Goal: Information Seeking & Learning: Learn about a topic

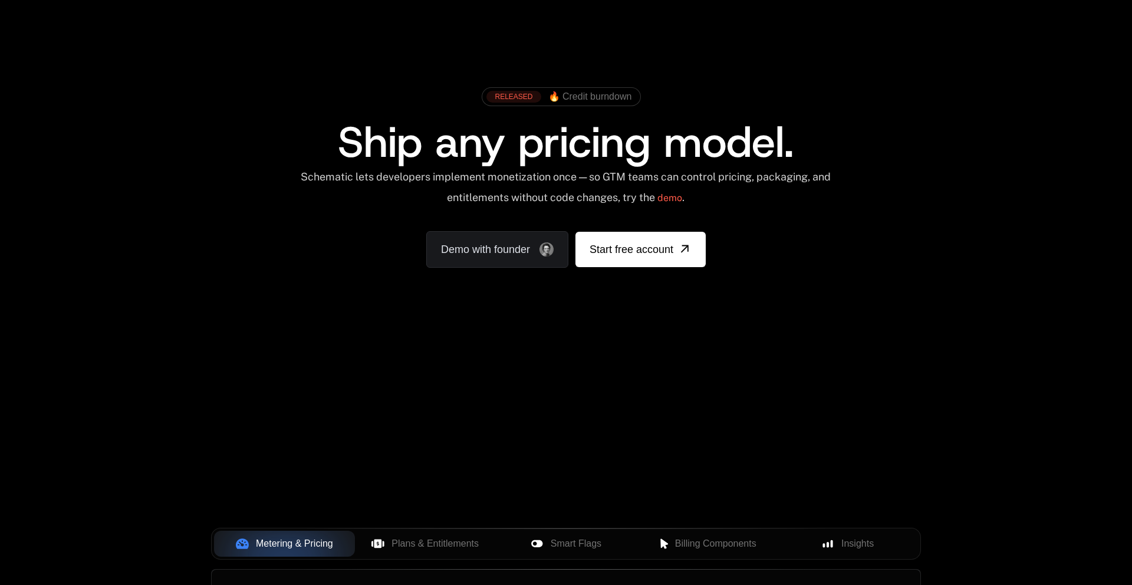
click at [836, 31] on link "Sign in" at bounding box center [837, 24] width 25 height 19
click at [837, 24] on link "Sign in" at bounding box center [837, 24] width 25 height 19
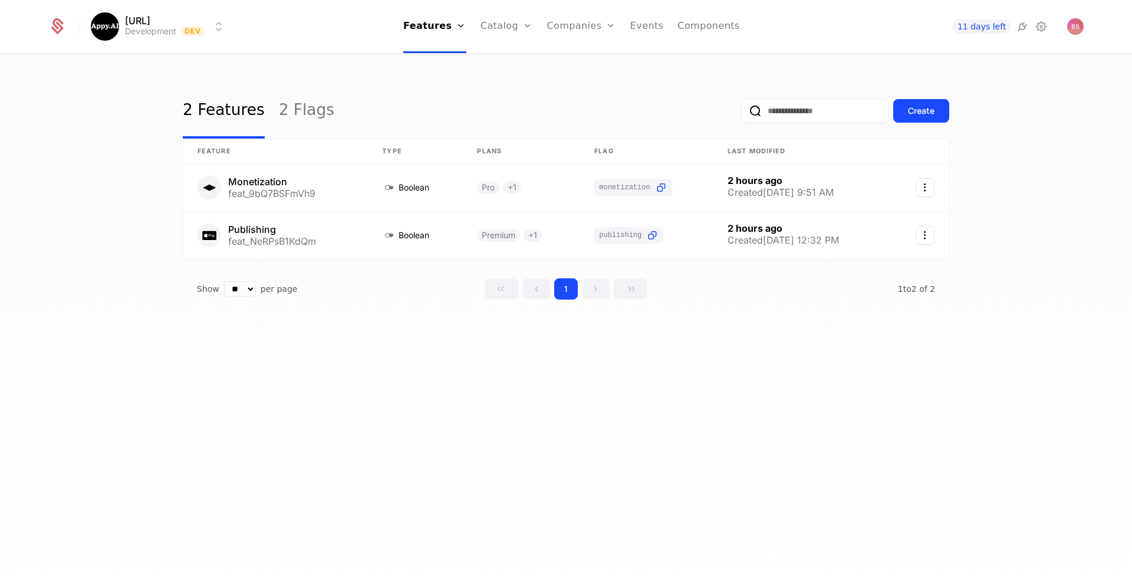
click at [691, 31] on link "Components" at bounding box center [708, 26] width 62 height 53
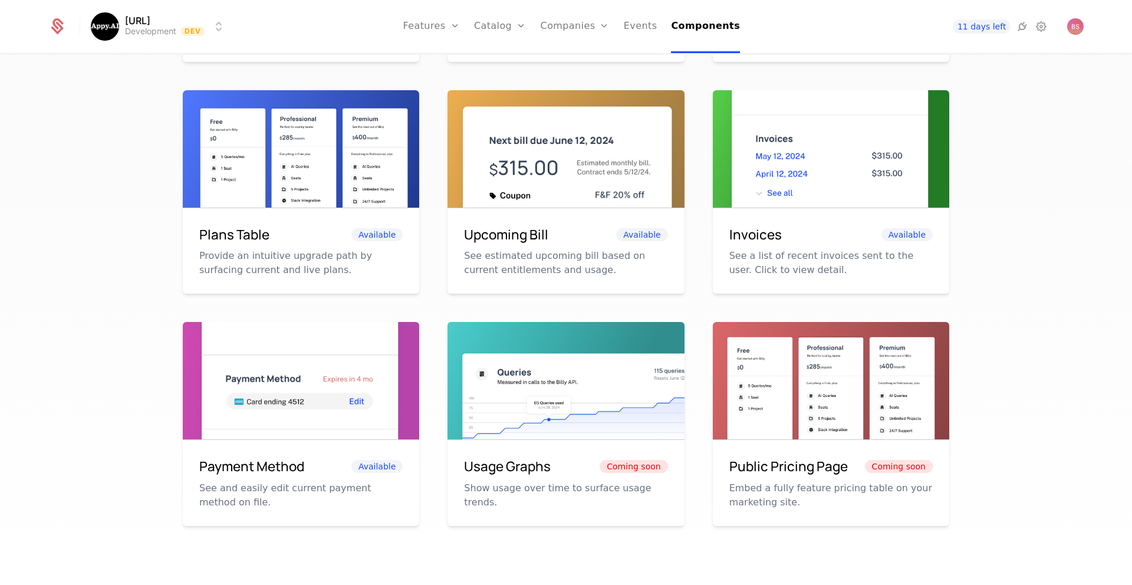
scroll to position [487, 0]
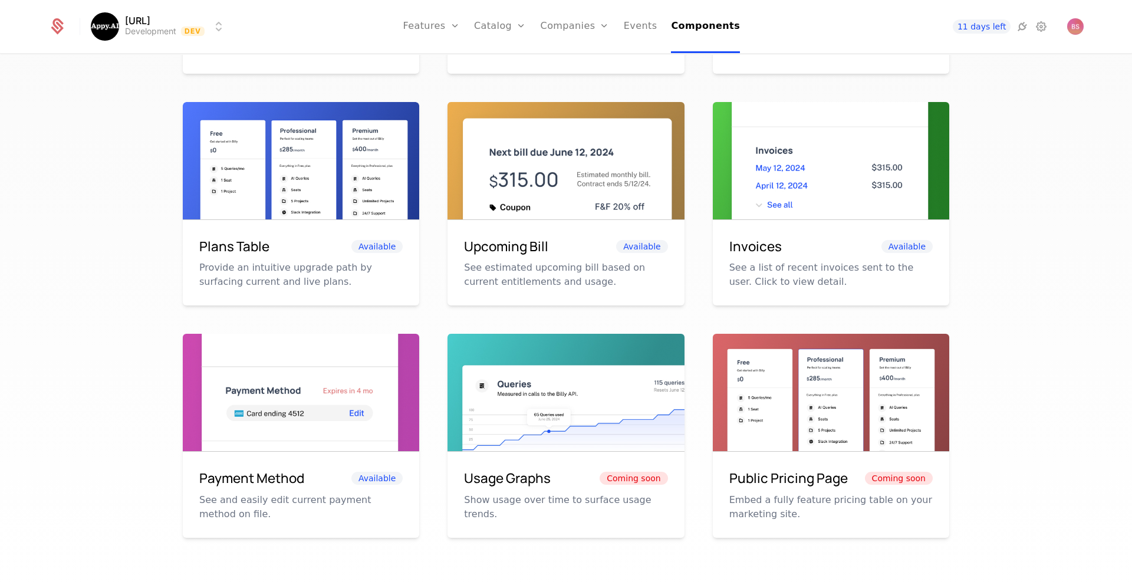
click at [355, 246] on span "Available" at bounding box center [376, 246] width 51 height 13
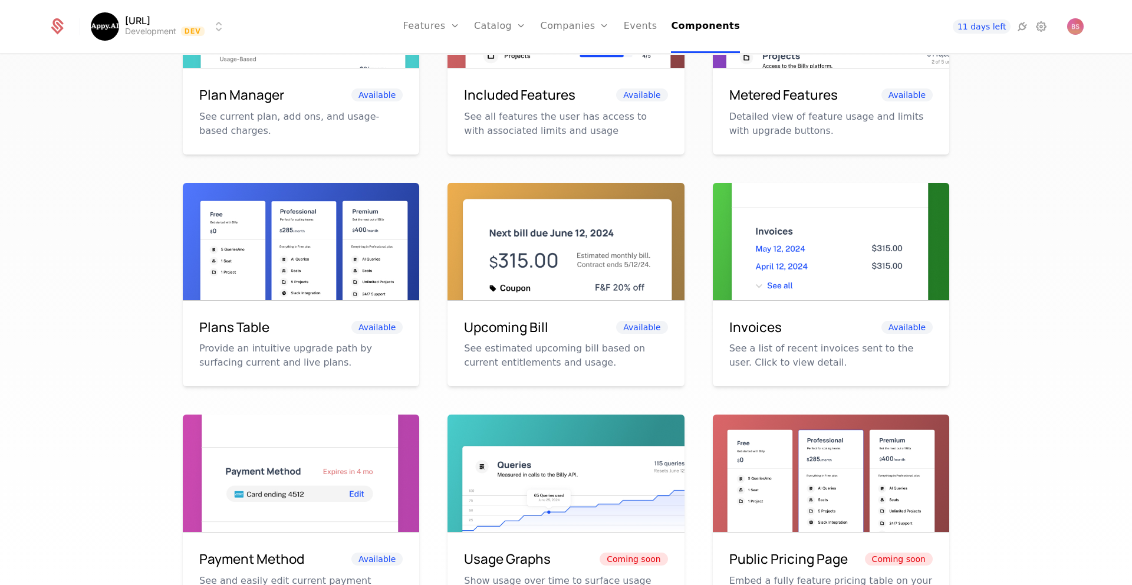
scroll to position [396, 0]
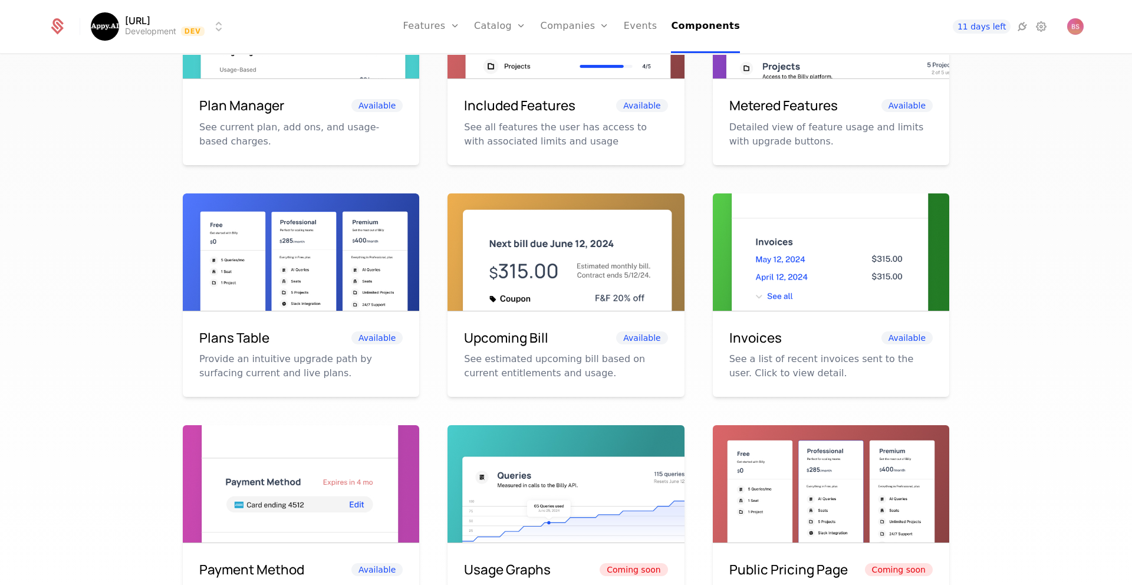
click at [316, 236] on img at bounding box center [301, 267] width 236 height 149
click at [308, 205] on img at bounding box center [301, 267] width 236 height 149
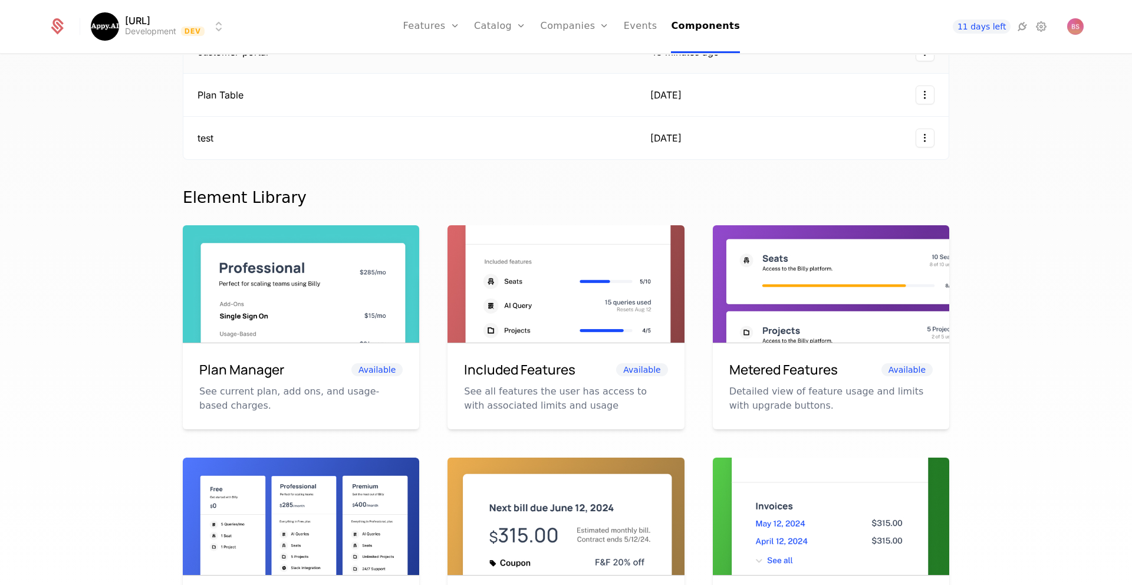
scroll to position [0, 0]
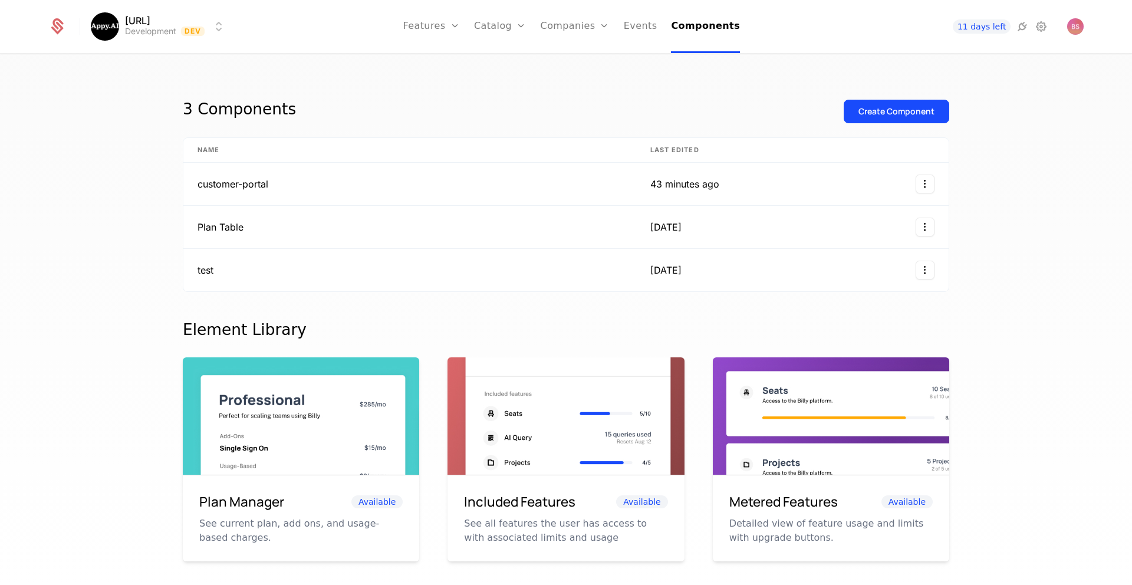
click at [878, 113] on div "Create Component" at bounding box center [896, 112] width 76 height 12
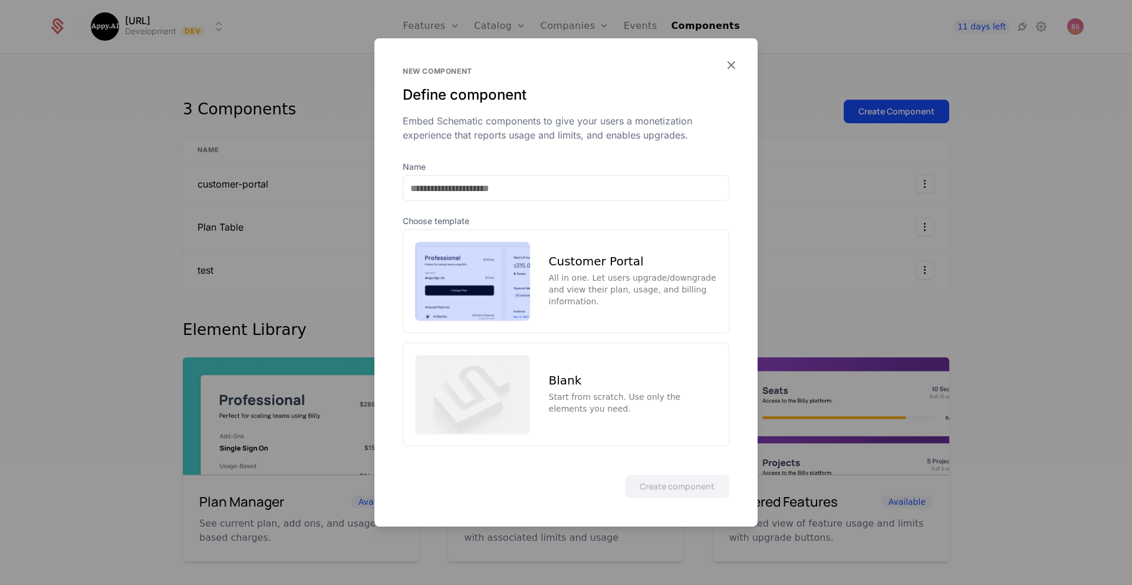
click at [610, 364] on div "Blank Start from scratch. Use only the elements you need." at bounding box center [566, 394] width 327 height 104
click at [665, 492] on button "Create component" at bounding box center [677, 486] width 104 height 24
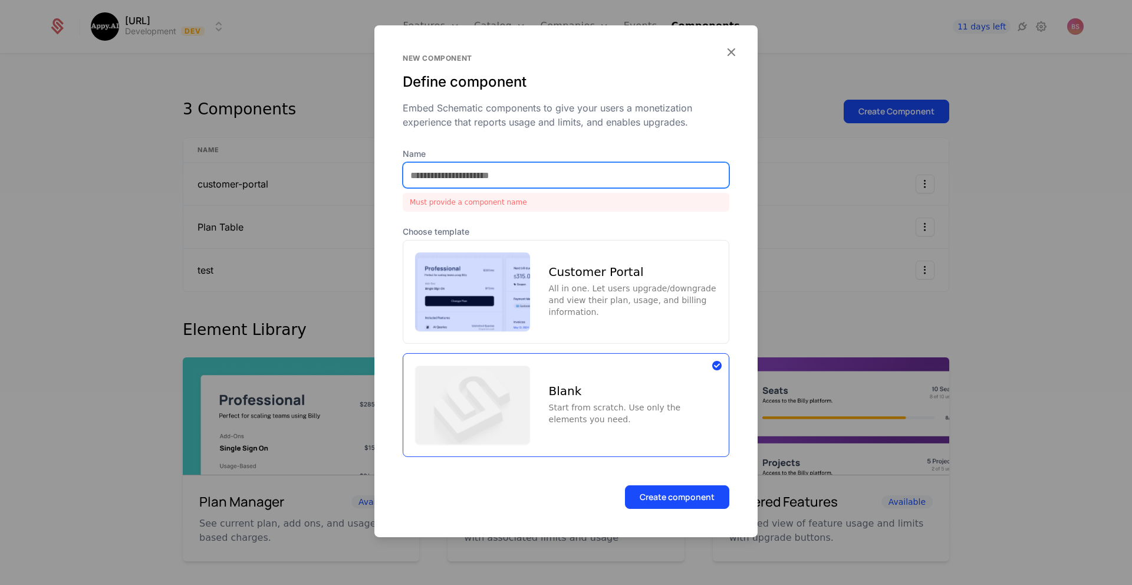
click at [564, 173] on input "Name" at bounding box center [565, 175] width 325 height 25
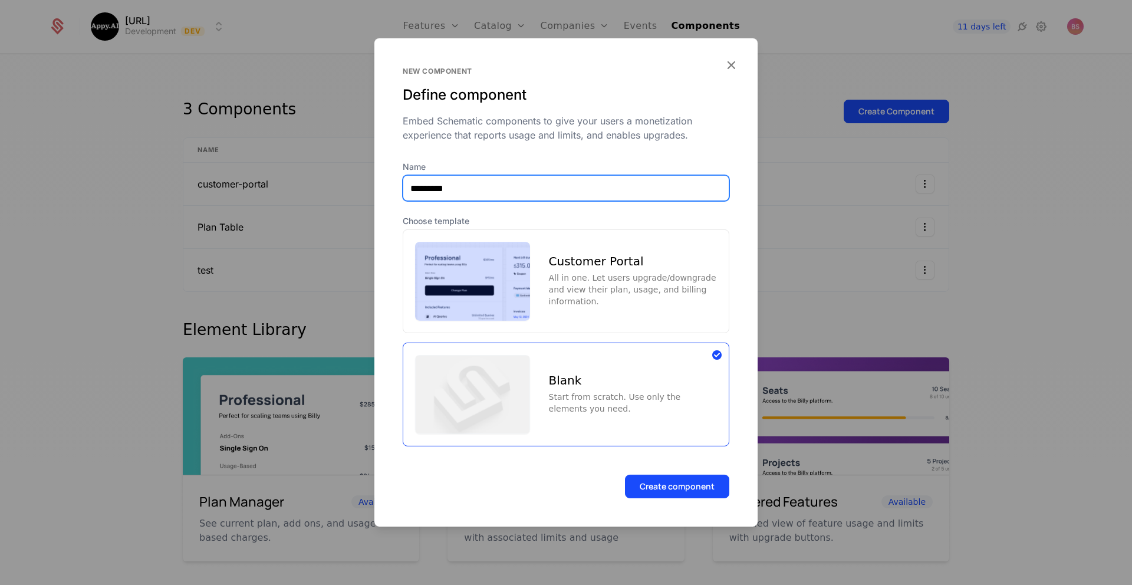
type input "*********"
click at [625, 474] on button "Create component" at bounding box center [677, 486] width 104 height 24
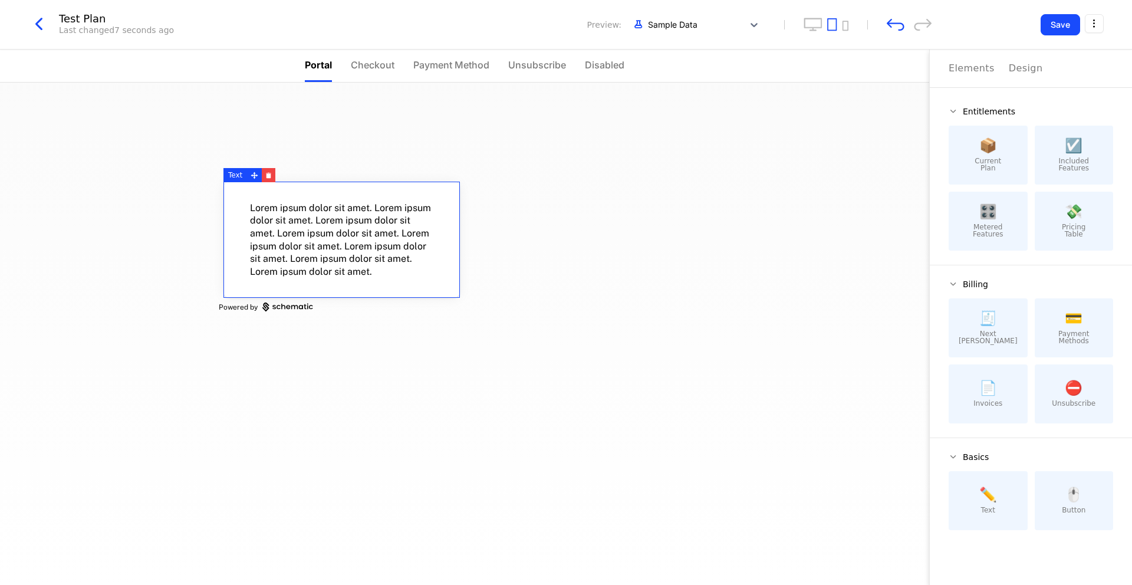
click at [278, 199] on div "Lorem ipsum dolor sit amet. Lorem ipsum dolor sit amet. Lorem ipsum dolor sit a…" at bounding box center [341, 240] width 236 height 116
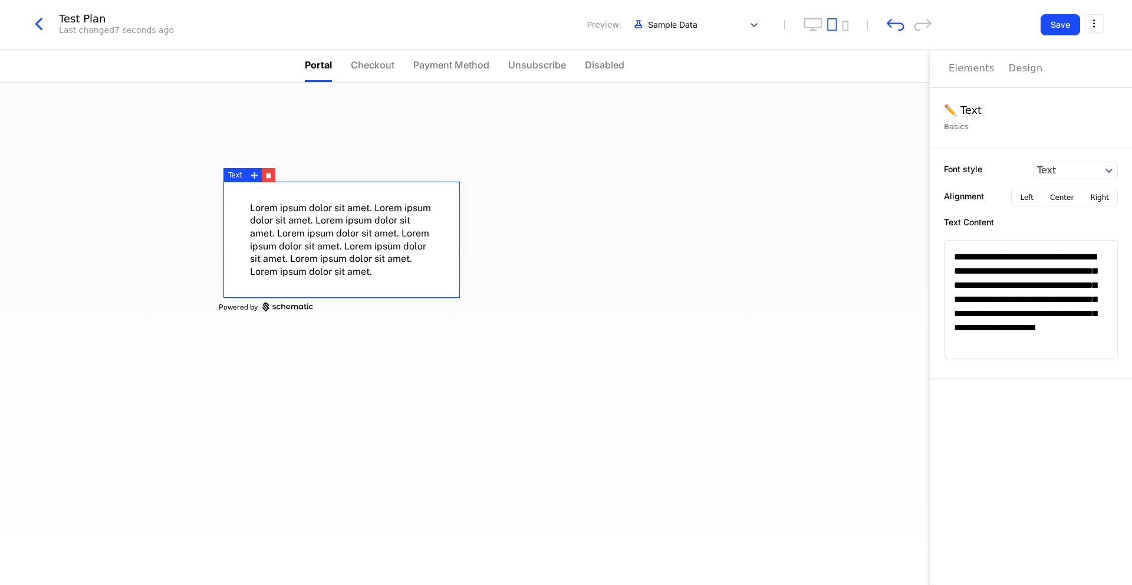
click at [268, 178] on icon "button" at bounding box center [268, 175] width 6 height 6
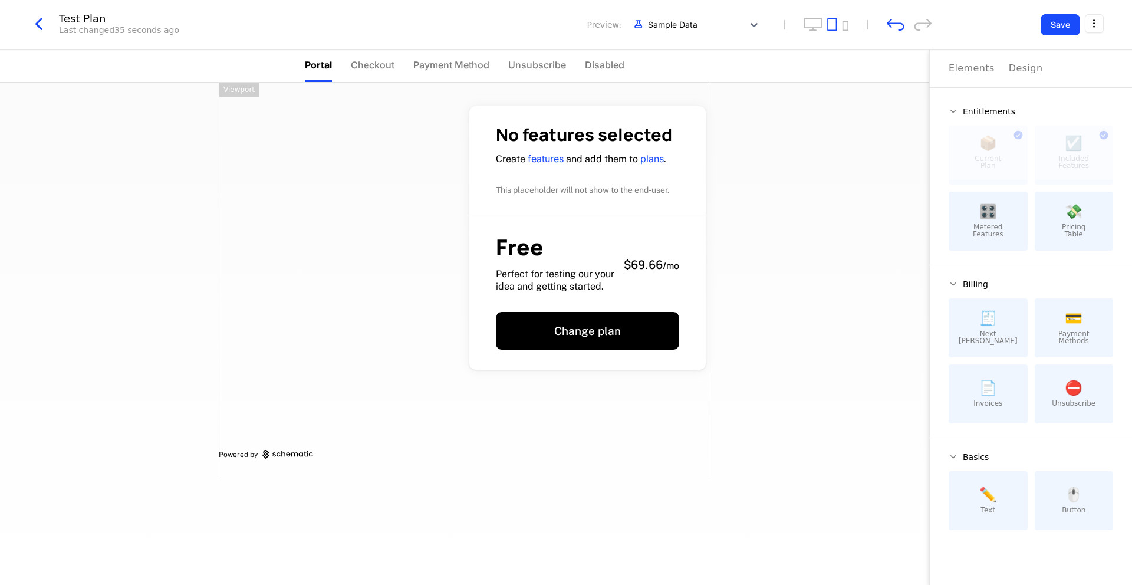
click at [42, 25] on icon "button" at bounding box center [38, 24] width 21 height 21
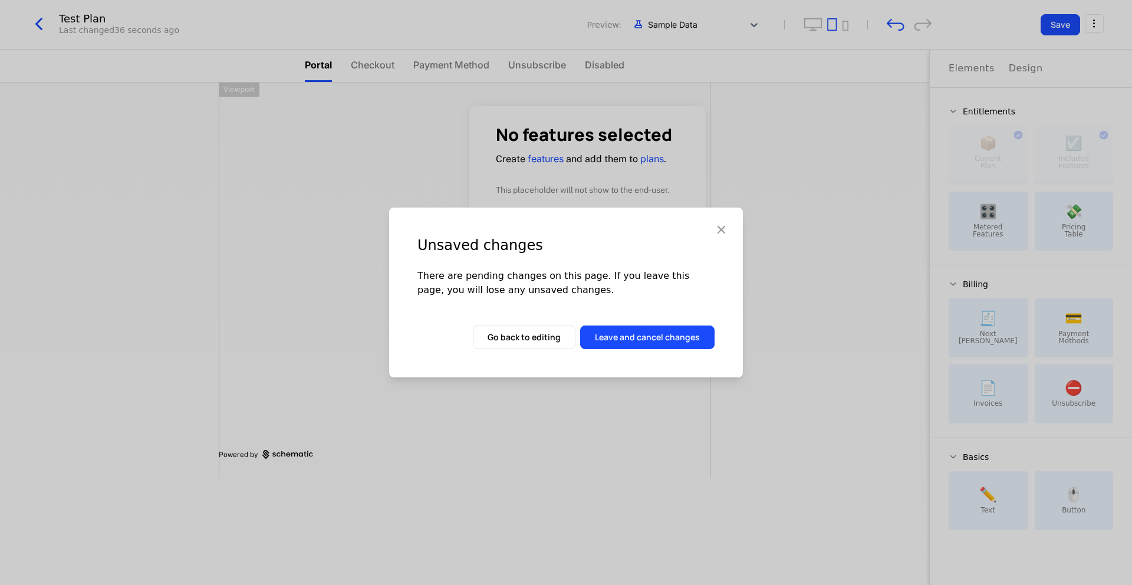
click at [633, 348] on button "Leave and cancel changes" at bounding box center [647, 337] width 134 height 24
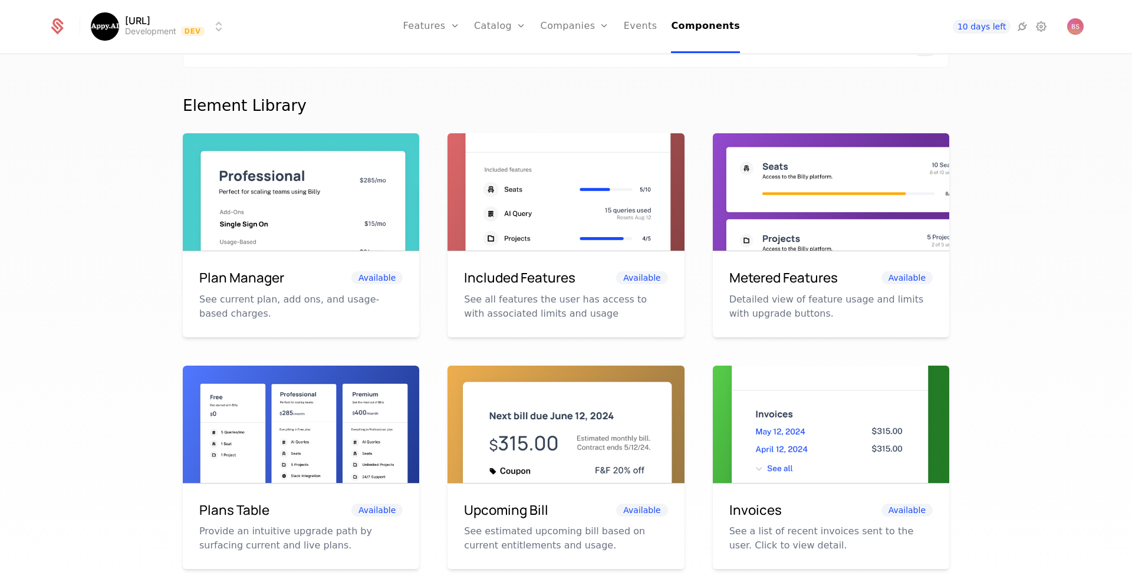
scroll to position [269, 0]
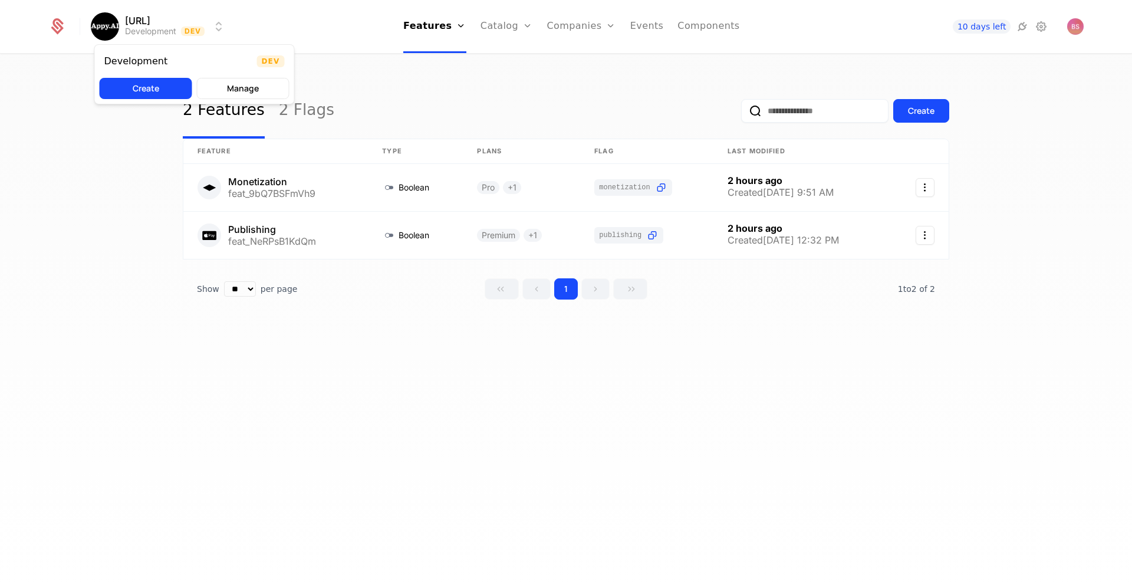
click at [141, 26] on html "[URL] Development Dev Features Features Flags Catalog Plans Add Ons Credits Con…" at bounding box center [566, 292] width 1132 height 585
click at [227, 24] on html "[URL] Development Dev Features Features Flags Catalog Plans Add Ons Credits Con…" at bounding box center [566, 292] width 1132 height 585
click at [222, 22] on html "[URL] Development Dev Features Features Flags Catalog Plans Add Ons Credits Con…" at bounding box center [566, 292] width 1132 height 585
click at [107, 28] on html "Appy.AI Development Dev Features Features Flags Catalog Plans Add Ons Credits C…" at bounding box center [566, 292] width 1132 height 585
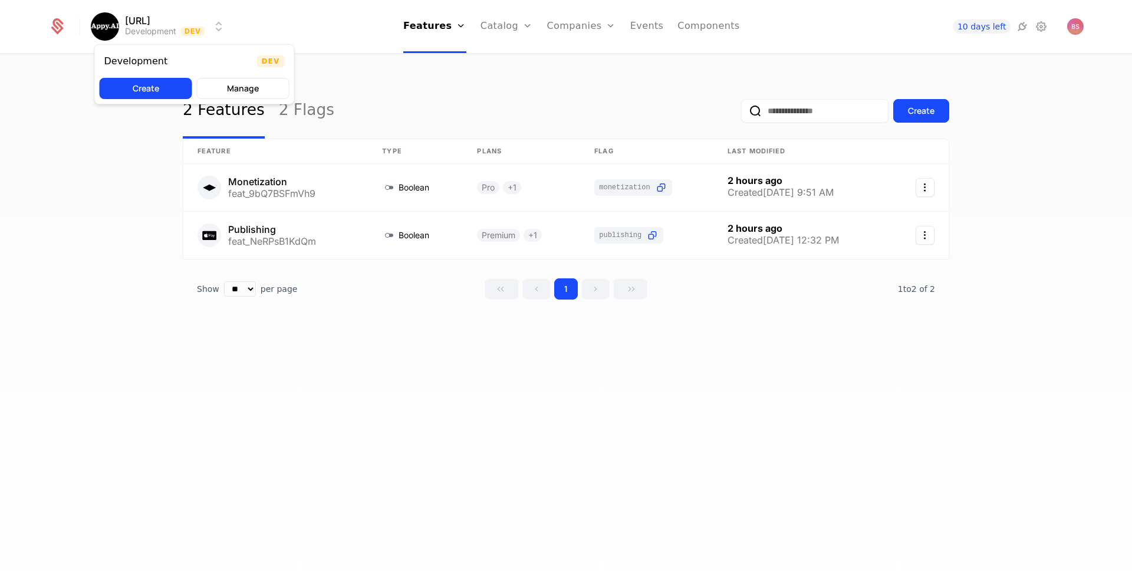
click at [279, 26] on html "Appy.AI Development Dev Features Features Flags Catalog Plans Add Ons Credits C…" at bounding box center [566, 292] width 1132 height 585
click at [454, 27] on link "Features" at bounding box center [434, 26] width 63 height 53
click at [215, 29] on html "Appy.AI Development Dev Features Features Flags Catalog Plans Add Ons Credits C…" at bounding box center [566, 292] width 1132 height 585
click at [168, 90] on button "Create" at bounding box center [146, 88] width 93 height 21
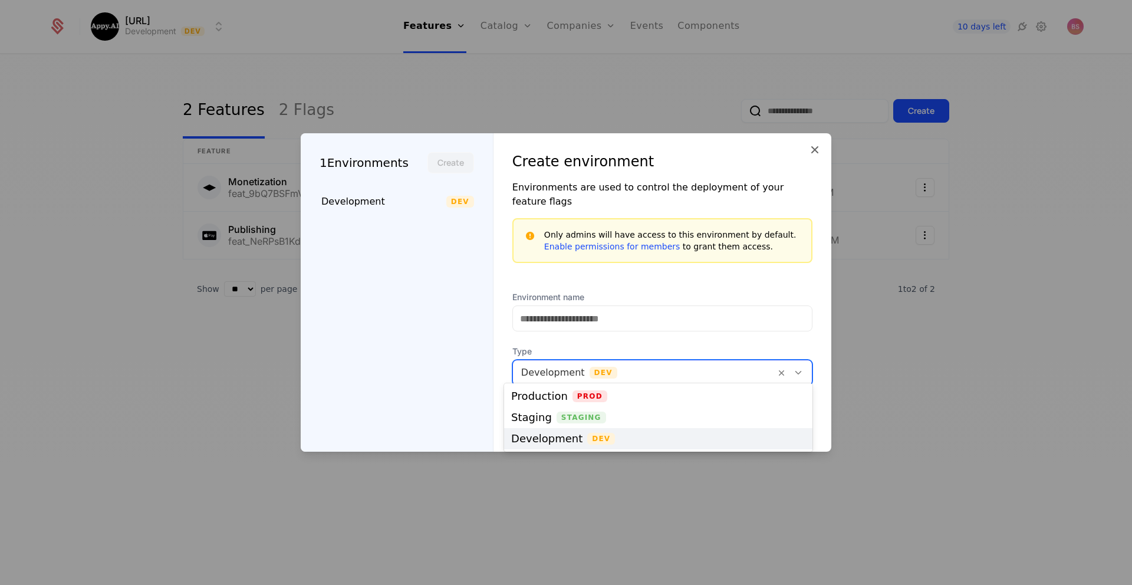
click at [724, 368] on div at bounding box center [644, 372] width 246 height 17
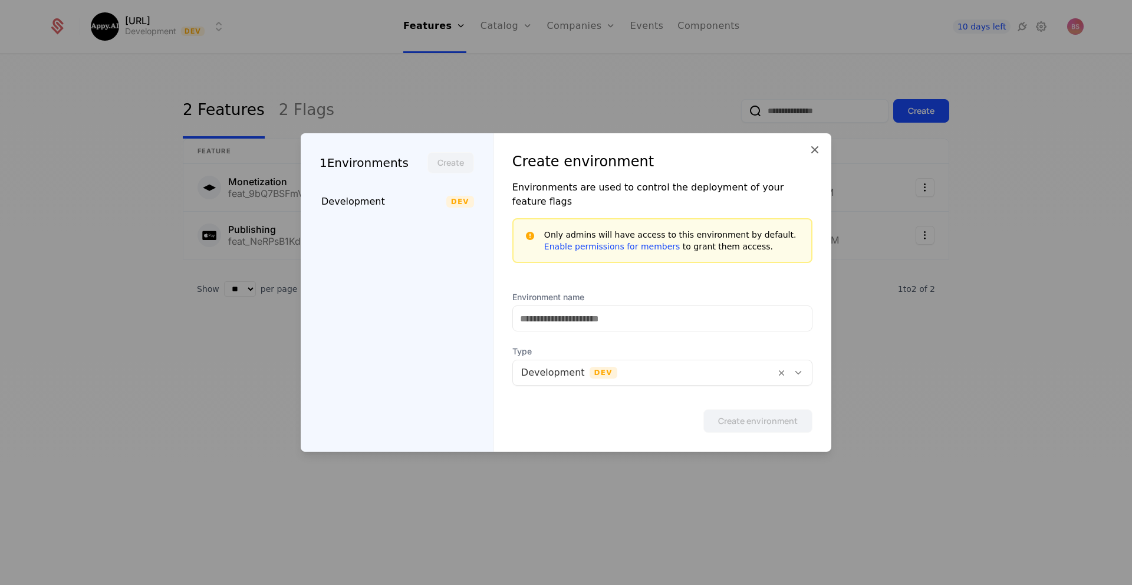
click at [789, 281] on div "Create environment Environments are used to control the deployment of your feat…" at bounding box center [662, 292] width 338 height 318
click at [821, 157] on icon at bounding box center [815, 150] width 14 height 14
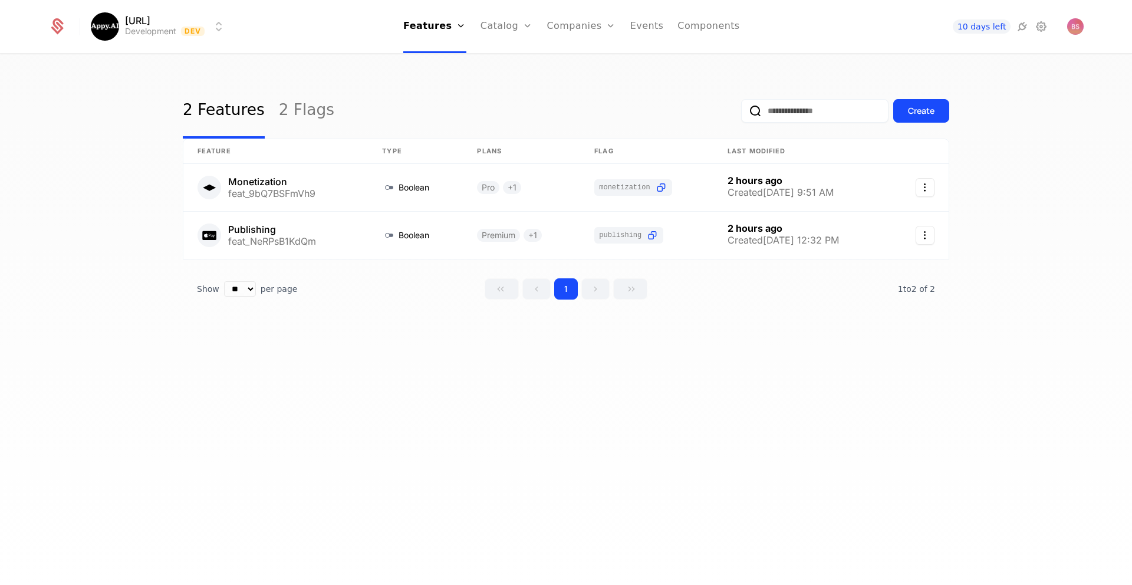
click at [501, 30] on link "Catalog" at bounding box center [506, 26] width 52 height 53
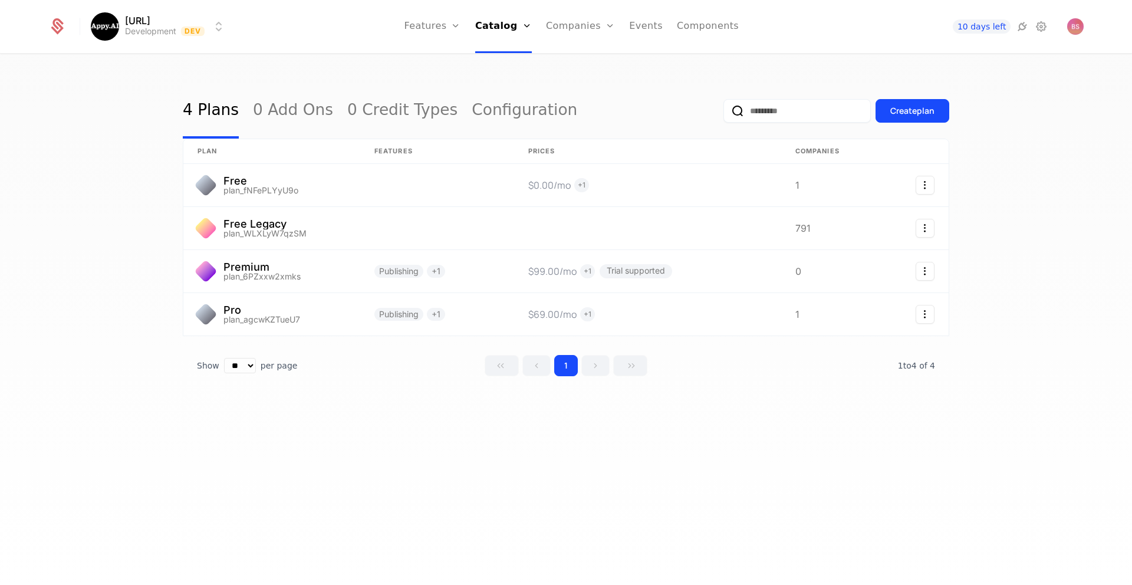
click at [578, 80] on link "Users" at bounding box center [587, 76] width 54 height 9
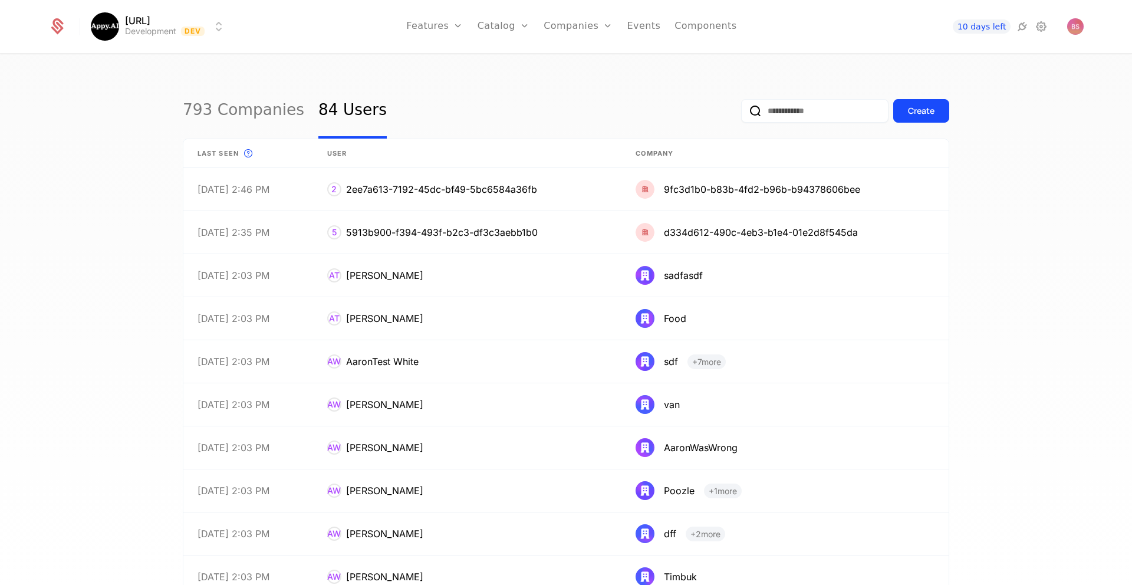
click at [581, 62] on link "Companies" at bounding box center [585, 57] width 54 height 9
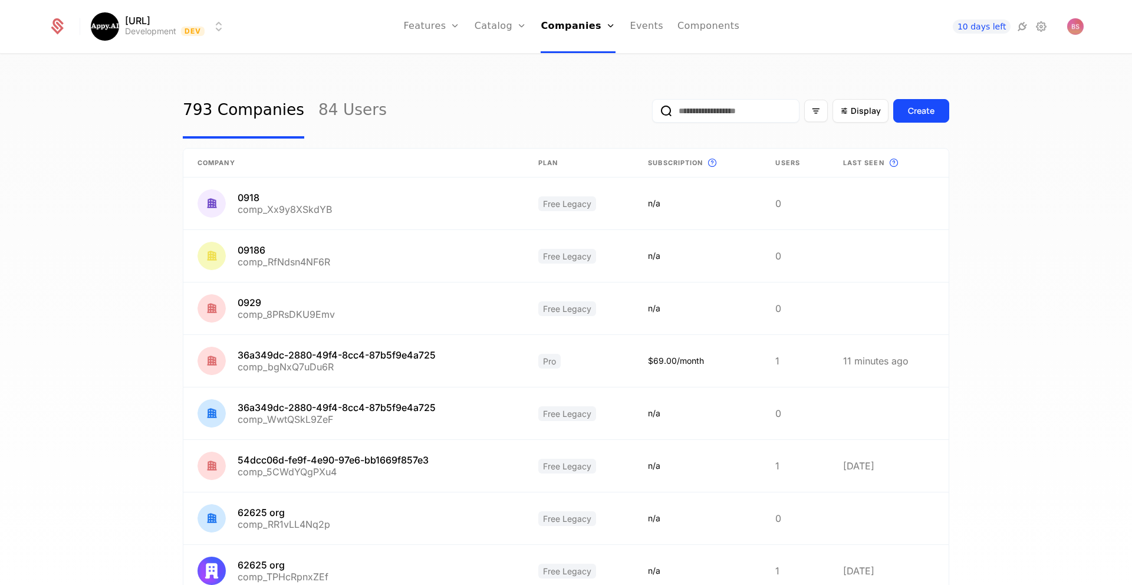
click at [647, 28] on link "Events" at bounding box center [647, 26] width 34 height 53
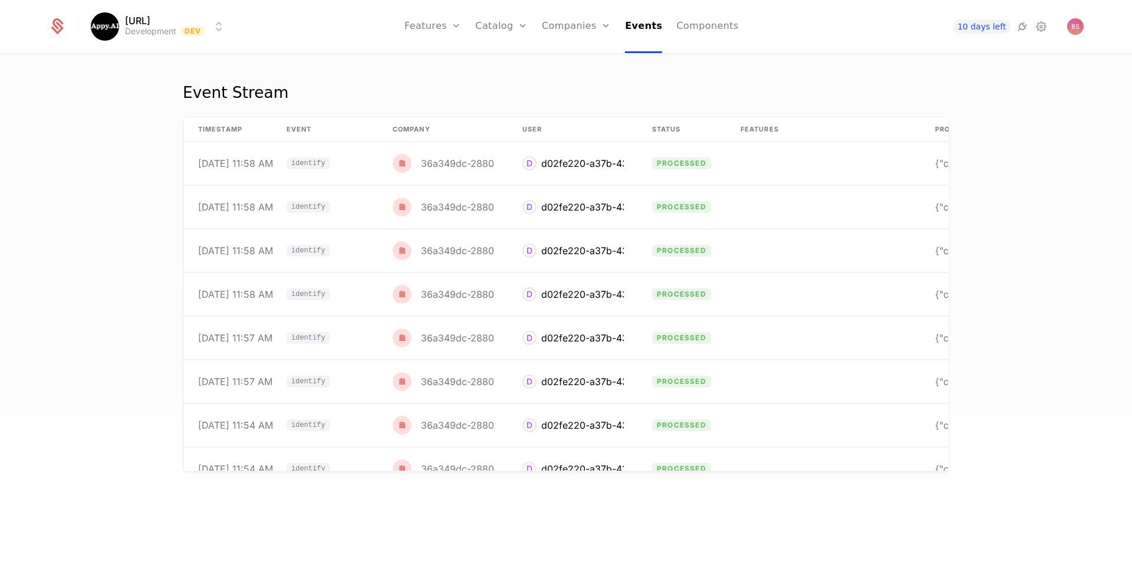
click at [708, 23] on link "Components" at bounding box center [707, 26] width 62 height 53
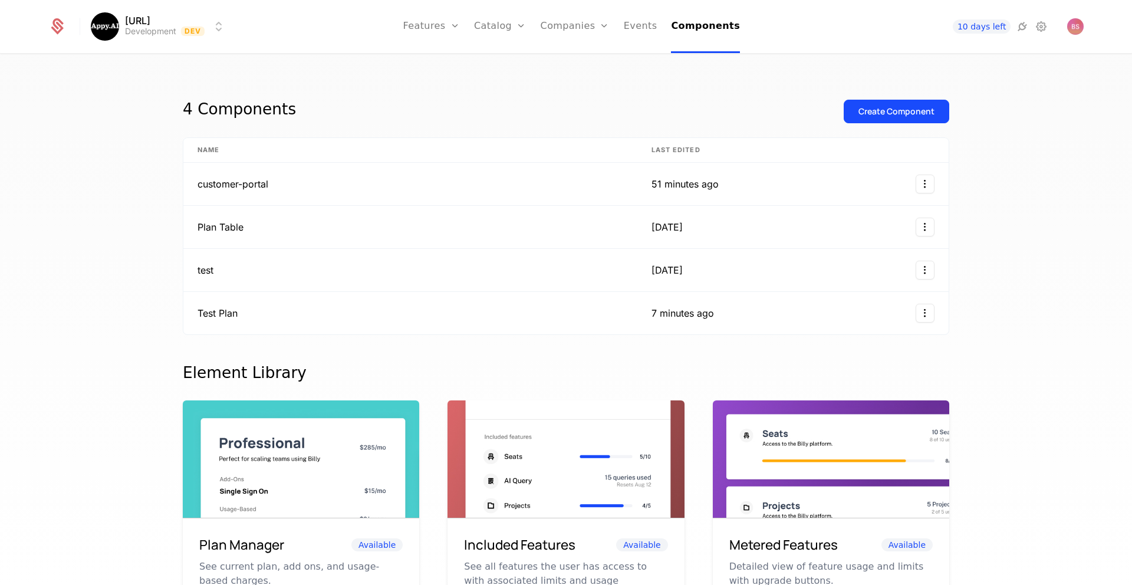
click at [432, 26] on link "Features" at bounding box center [431, 26] width 57 height 53
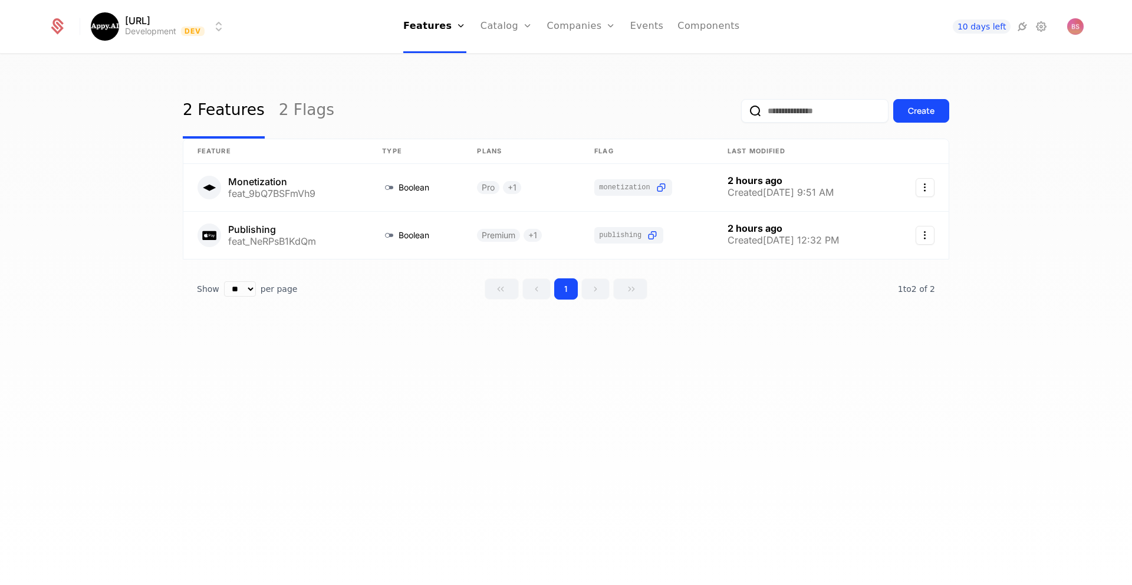
click at [609, 78] on div "2 Features 2 Flags Create Feature Type Plans Flag Last Modified Monetization fe…" at bounding box center [566, 323] width 1132 height 537
click at [53, 25] on icon at bounding box center [57, 23] width 11 height 11
click at [340, 181] on link at bounding box center [275, 187] width 185 height 47
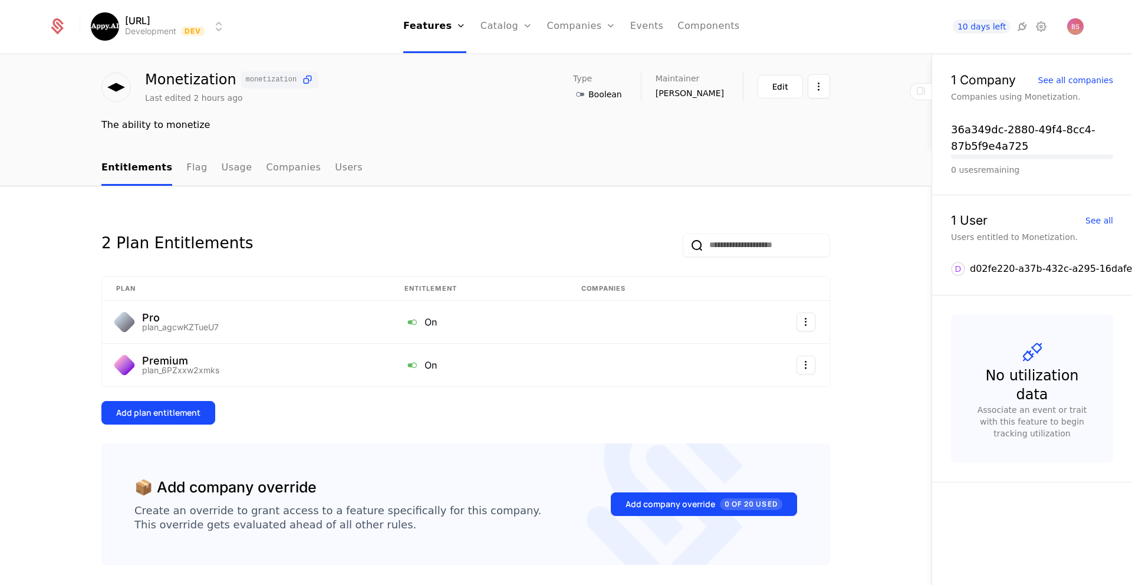
scroll to position [31, 0]
click at [190, 173] on link "Flag" at bounding box center [196, 167] width 21 height 35
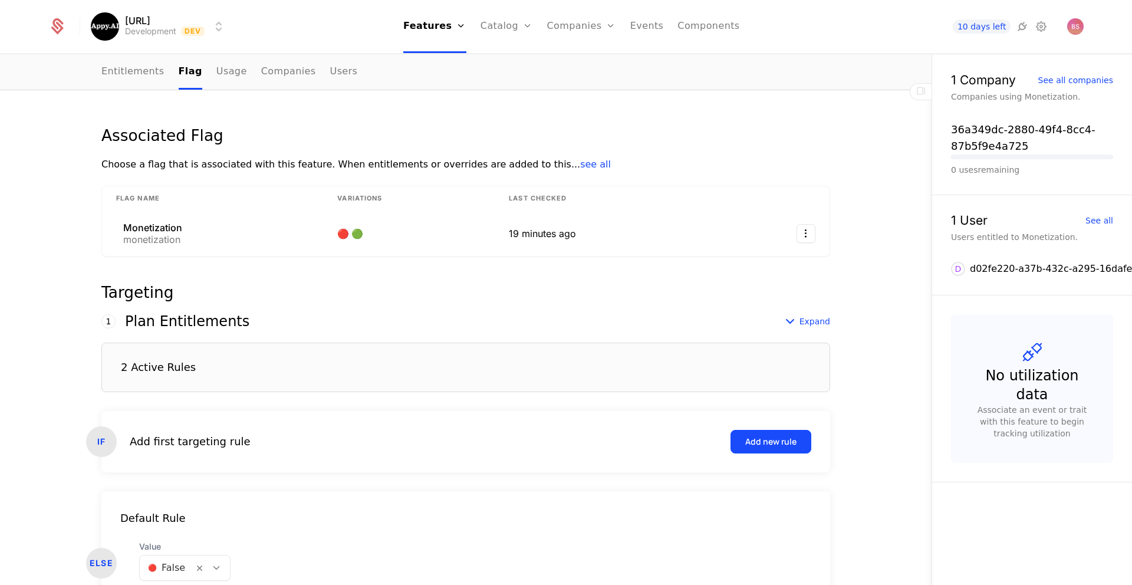
scroll to position [207, 0]
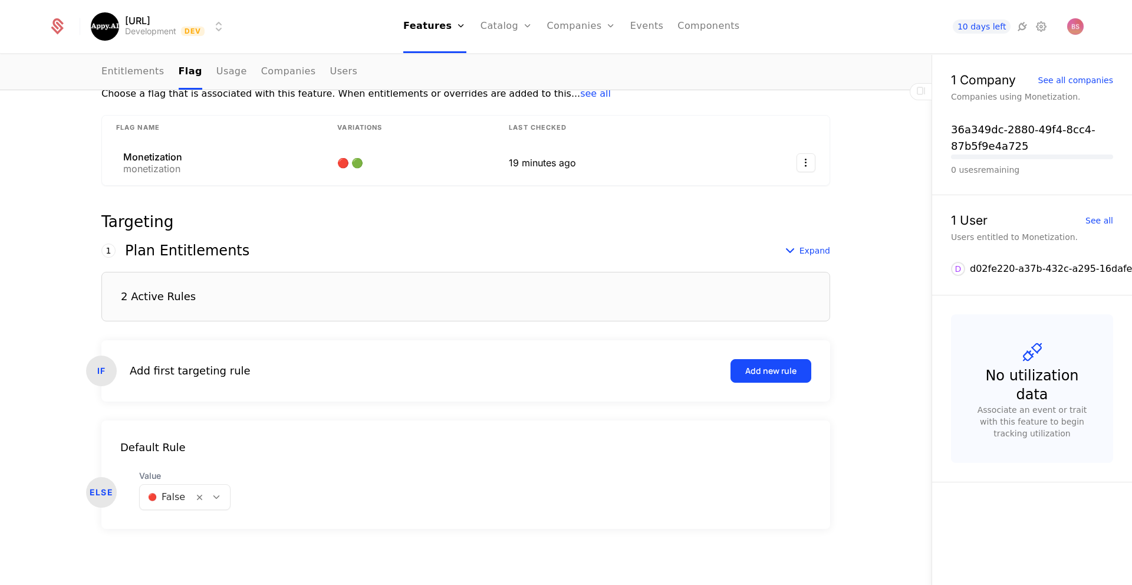
click at [248, 307] on div "2 Active Rules" at bounding box center [465, 297] width 729 height 50
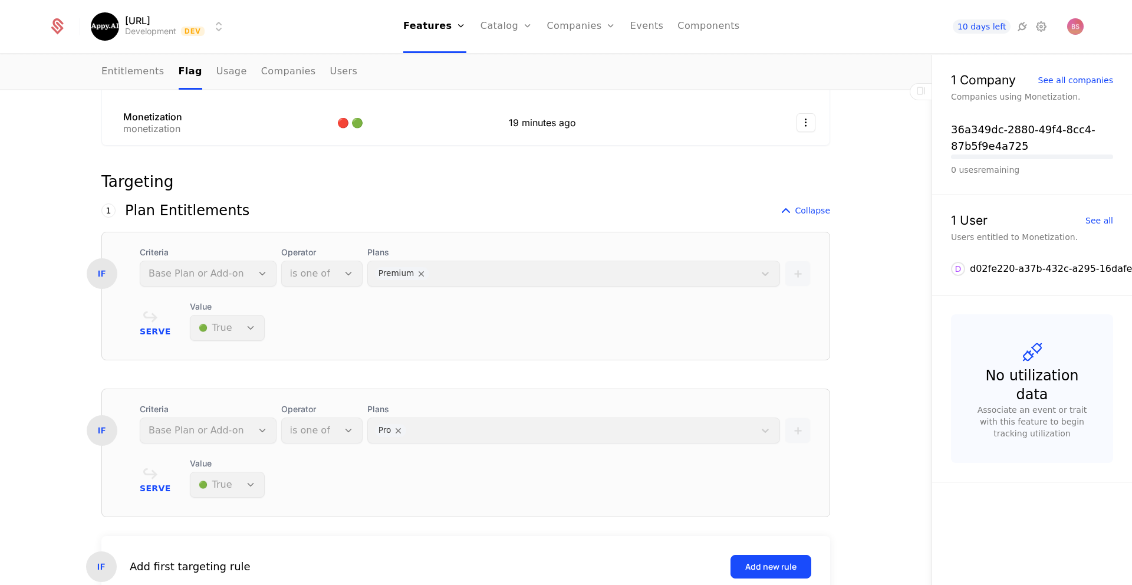
scroll to position [0, 0]
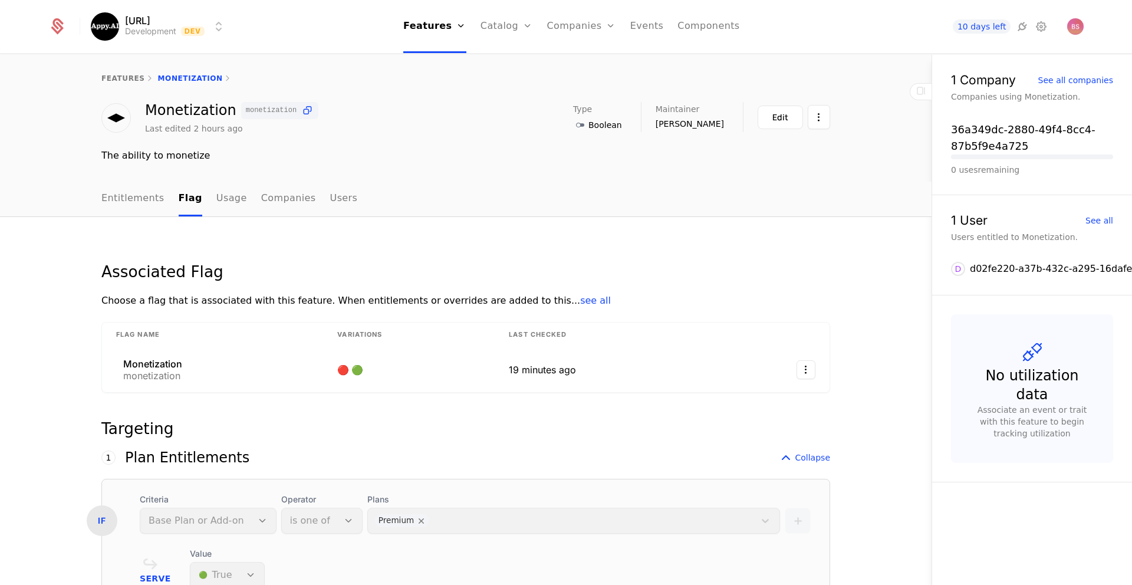
click at [129, 202] on link "Entitlements" at bounding box center [132, 199] width 63 height 35
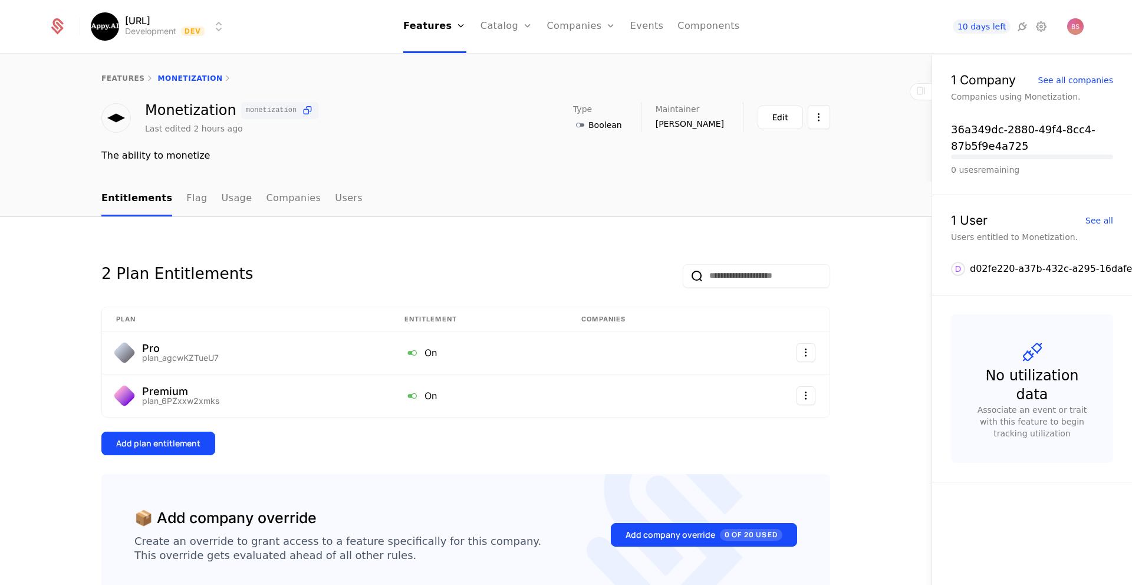
click at [233, 202] on link "Usage" at bounding box center [237, 199] width 31 height 35
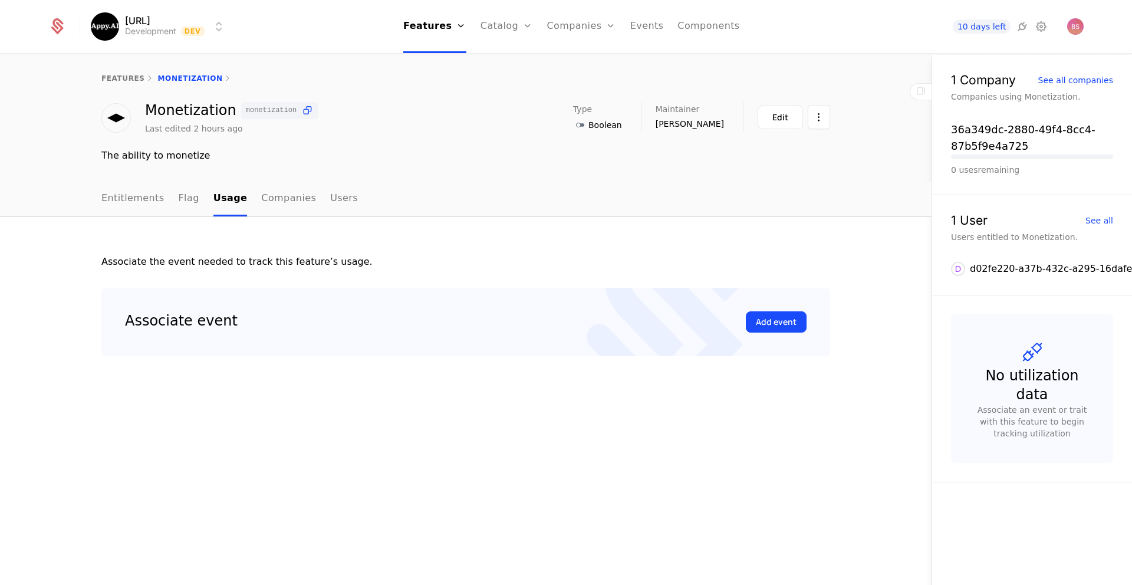
click at [267, 202] on link "Companies" at bounding box center [288, 199] width 55 height 35
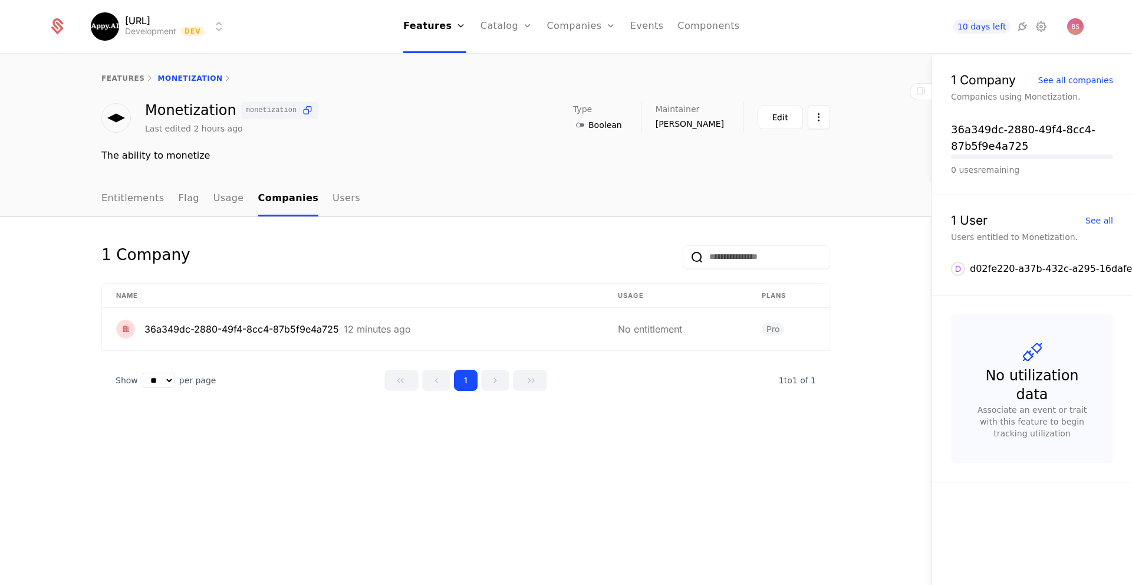
click at [332, 202] on link "Users" at bounding box center [346, 199] width 28 height 35
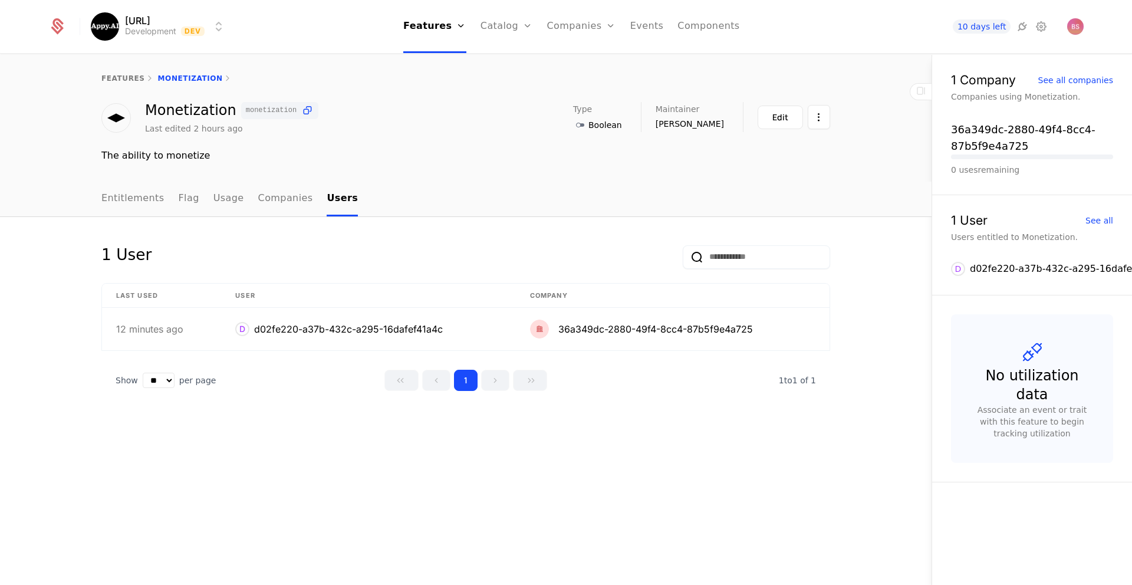
click at [112, 201] on link "Entitlements" at bounding box center [132, 199] width 63 height 35
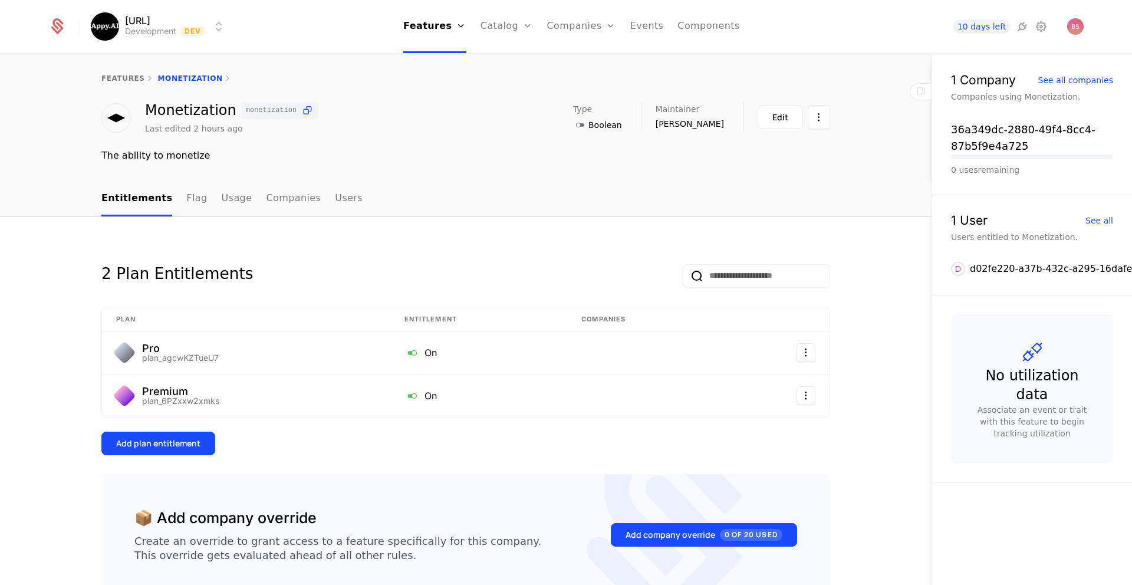
click at [124, 81] on link "features" at bounding box center [123, 78] width 44 height 8
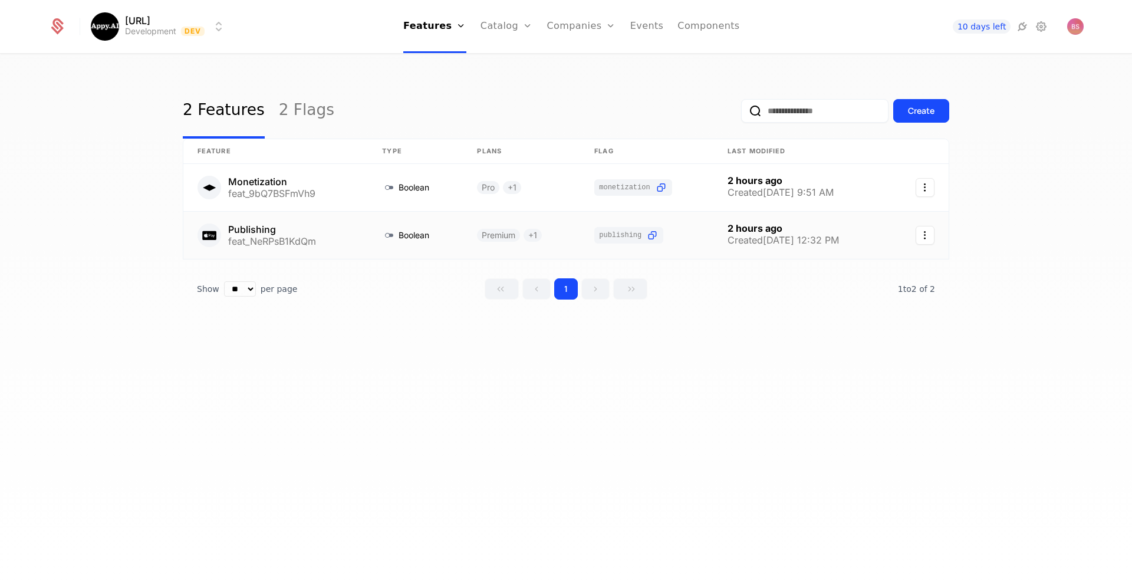
click at [284, 230] on link at bounding box center [275, 235] width 185 height 47
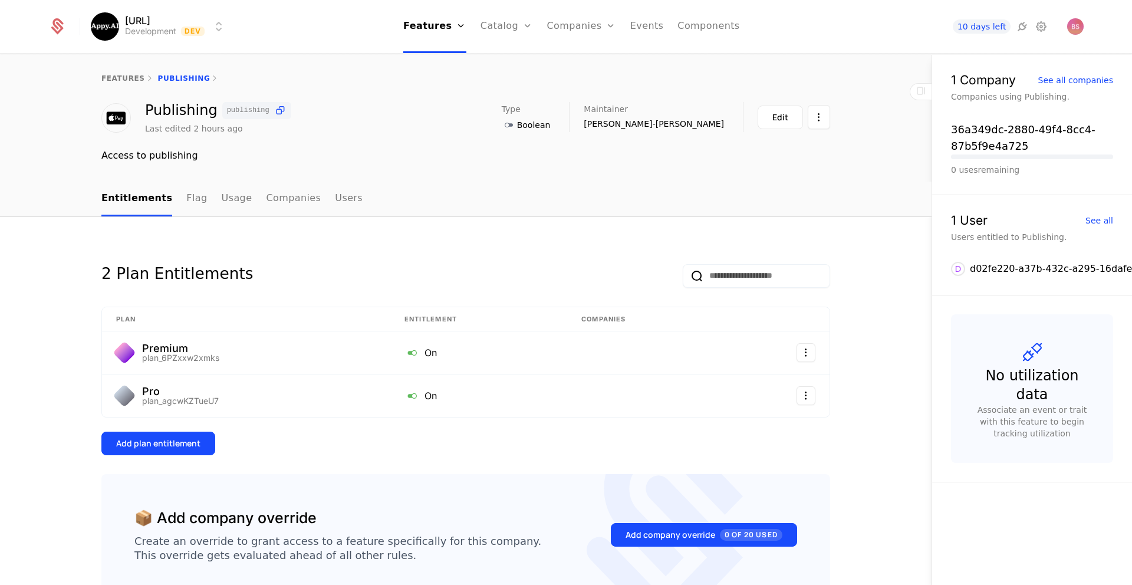
click at [190, 195] on link "Flag" at bounding box center [196, 199] width 21 height 35
